Goal: Transaction & Acquisition: Obtain resource

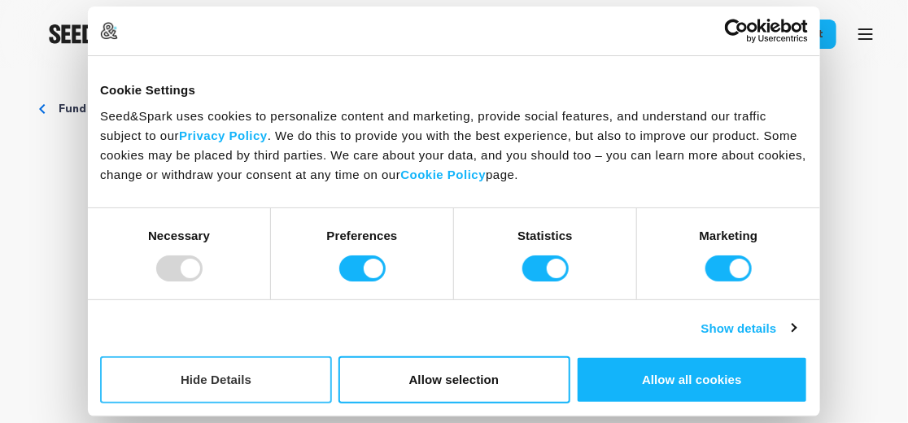
click at [287, 377] on button "Hide Details" at bounding box center [216, 379] width 232 height 47
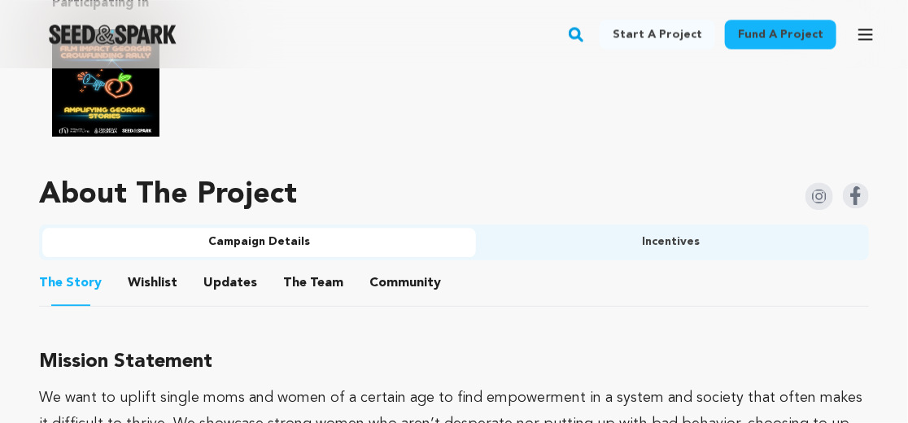
scroll to position [1167, 0]
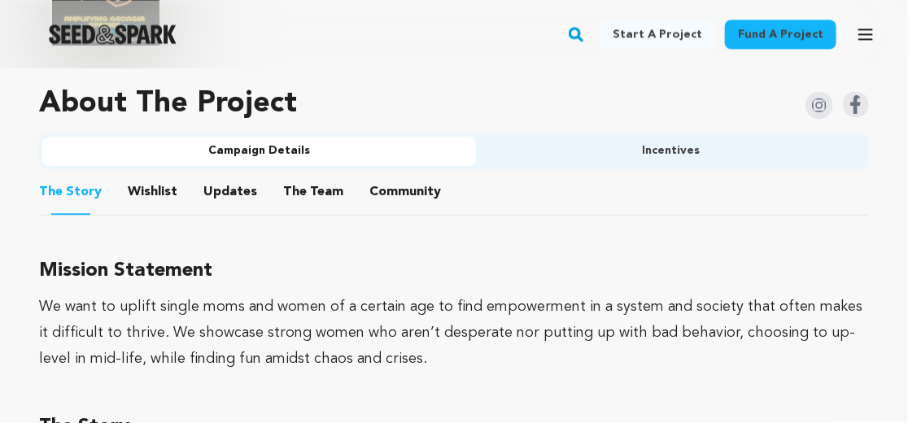
click at [224, 189] on button "Updates" at bounding box center [230, 195] width 39 height 39
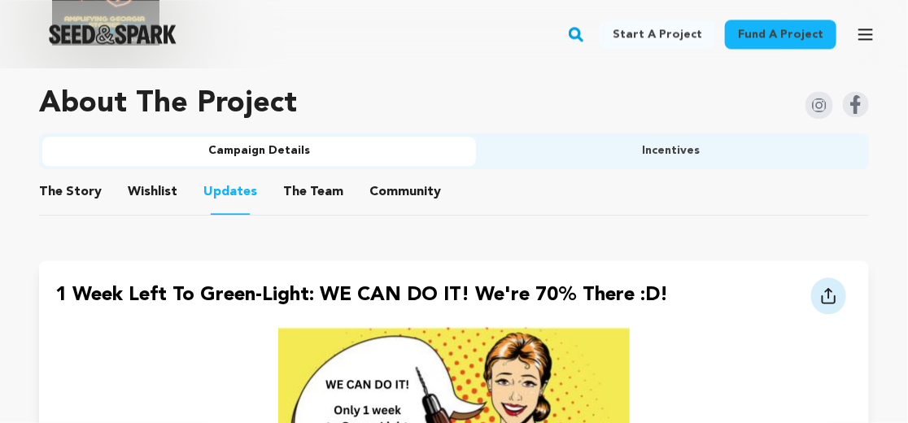
click at [158, 193] on button "Wishlist" at bounding box center [152, 195] width 39 height 39
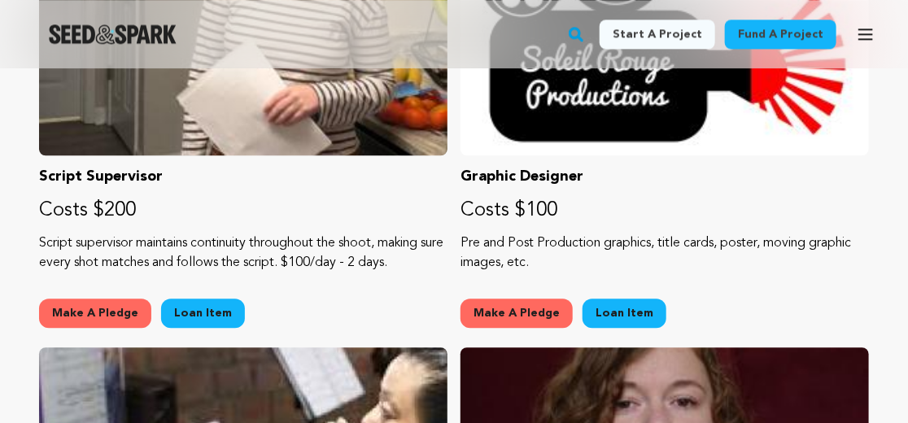
scroll to position [3329, 0]
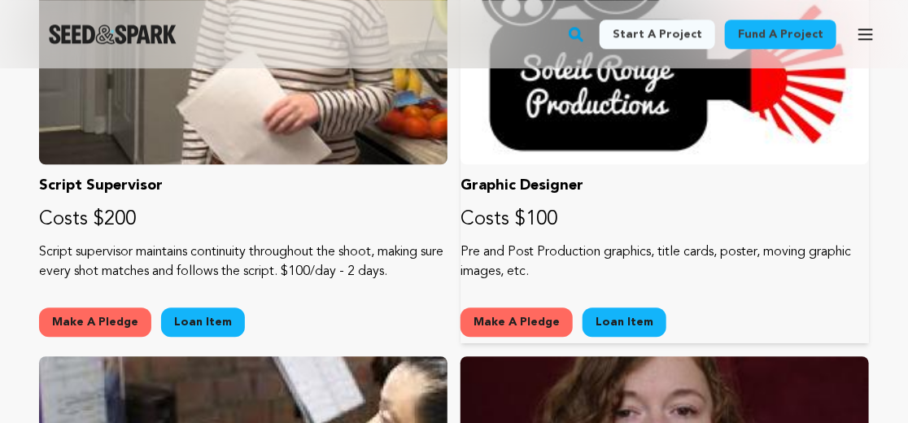
click at [612, 315] on link "Loan Item" at bounding box center [624, 321] width 84 height 29
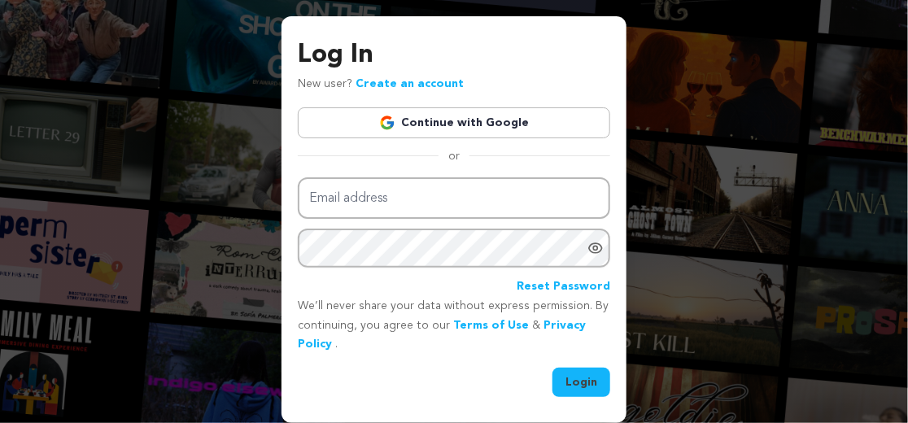
scroll to position [24, 0]
